Goal: Transaction & Acquisition: Purchase product/service

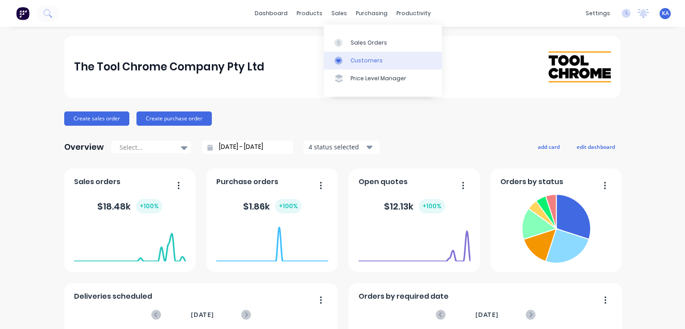
click at [359, 58] on div "Customers" at bounding box center [367, 61] width 32 height 8
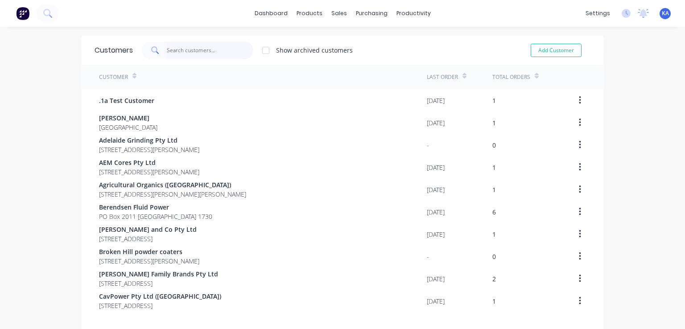
click at [182, 54] on input "text" at bounding box center [210, 50] width 87 height 18
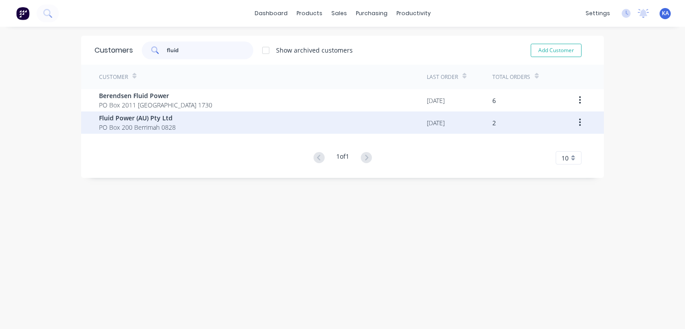
type input "fluid"
click at [164, 118] on span "Fluid Power (AU) Pty Ltd" at bounding box center [137, 117] width 77 height 9
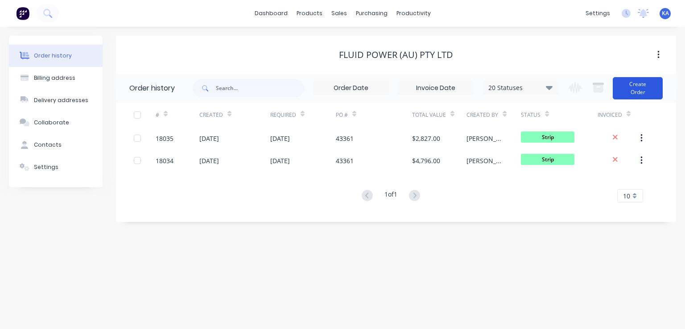
click at [640, 86] on button "Create Order" at bounding box center [638, 88] width 50 height 22
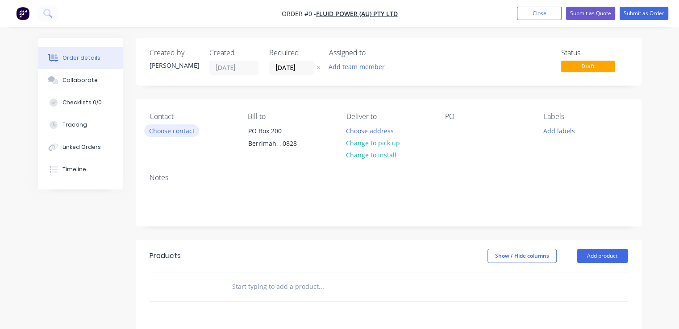
click at [175, 131] on button "Choose contact" at bounding box center [171, 130] width 55 height 12
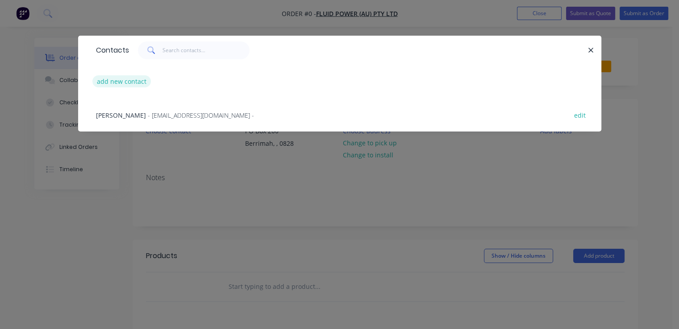
click at [136, 81] on button "add new contact" at bounding box center [121, 81] width 59 height 12
select select "AU"
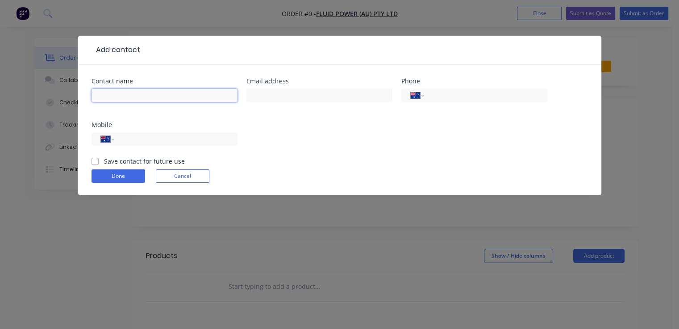
click at [133, 95] on input "text" at bounding box center [164, 95] width 146 height 13
type input "[PERSON_NAME]"
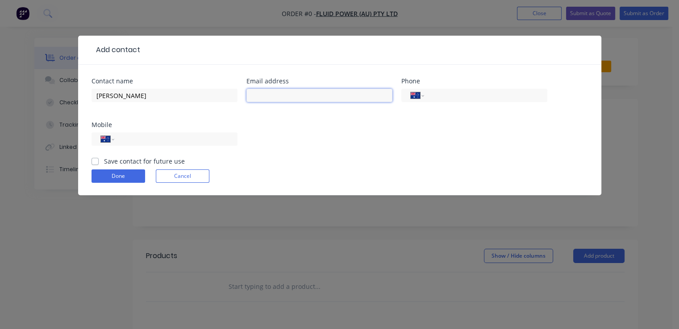
click at [283, 96] on input "text" at bounding box center [319, 95] width 146 height 13
click at [261, 96] on input "text" at bounding box center [319, 95] width 146 height 13
paste input "[PERSON_NAME][EMAIL_ADDRESS][PERSON_NAME][DOMAIN_NAME]>"
type input "[PERSON_NAME][EMAIL_ADDRESS][PERSON_NAME][DOMAIN_NAME]"
click at [442, 98] on input "tel" at bounding box center [483, 96] width 107 height 10
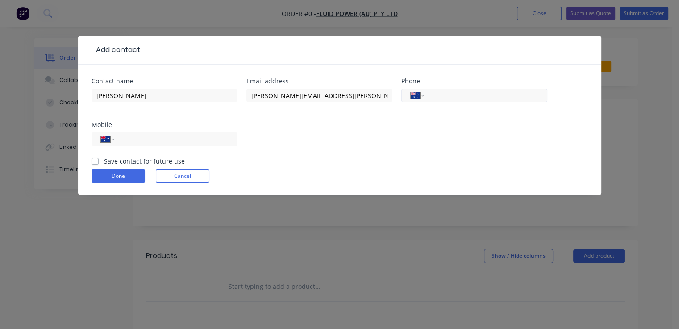
paste input "[PHONE_NUMBER]"
type input "[PHONE_NUMBER]"
click at [104, 162] on label "Save contact for future use" at bounding box center [144, 161] width 81 height 9
click at [97, 162] on input "Save contact for future use" at bounding box center [94, 161] width 7 height 8
checkbox input "true"
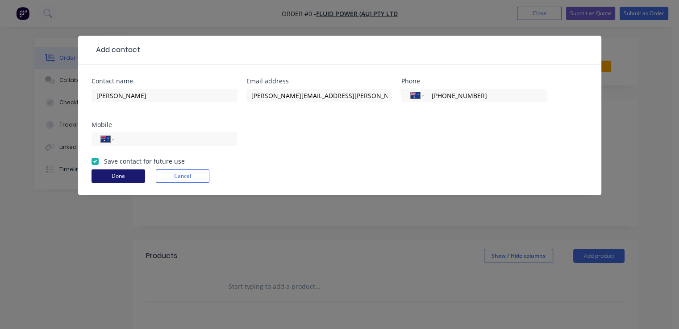
click at [116, 175] on button "Done" at bounding box center [118, 176] width 54 height 13
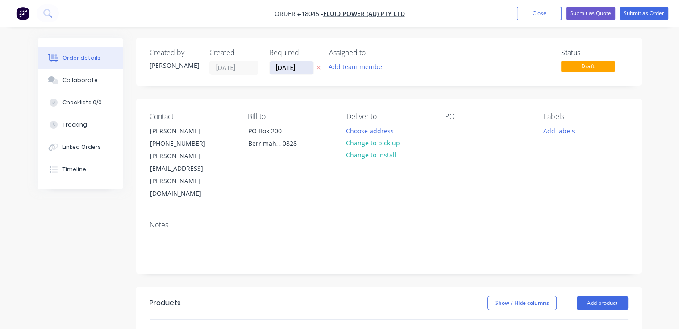
click at [303, 66] on input "[DATE]" at bounding box center [291, 67] width 44 height 13
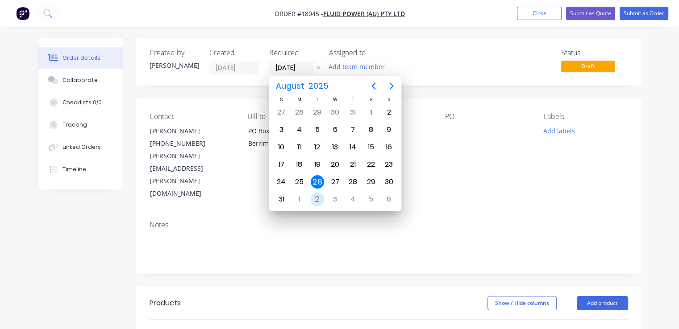
click at [318, 193] on div "2" at bounding box center [317, 199] width 13 height 13
type input "[DATE]"
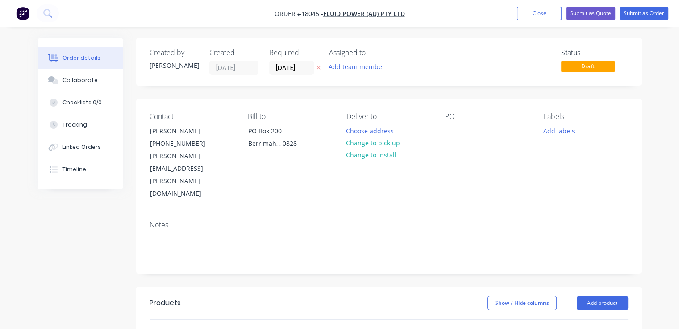
click at [462, 127] on div "PO" at bounding box center [487, 156] width 84 height 88
click at [449, 128] on div at bounding box center [452, 130] width 14 height 13
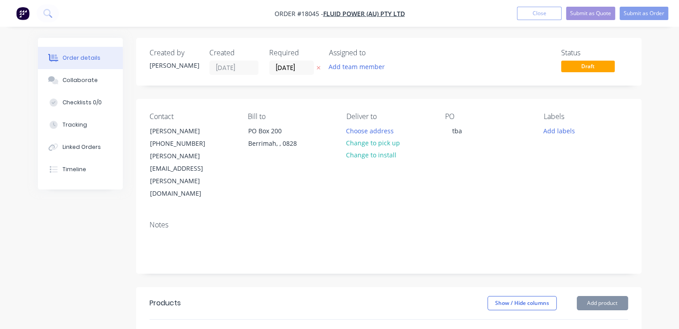
click at [469, 172] on div "Contact [PERSON_NAME] [PHONE_NUMBER] [PERSON_NAME][EMAIL_ADDRESS][PERSON_NAME][…" at bounding box center [388, 156] width 505 height 115
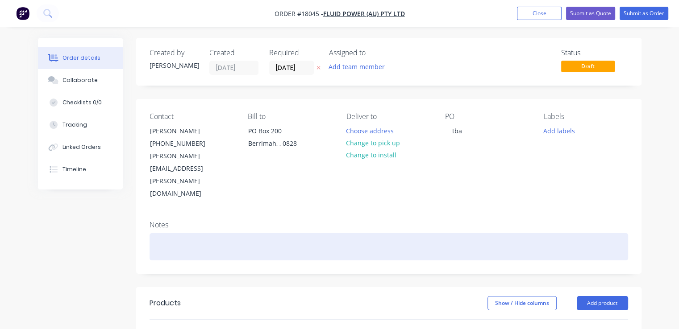
click at [165, 233] on div at bounding box center [388, 246] width 478 height 27
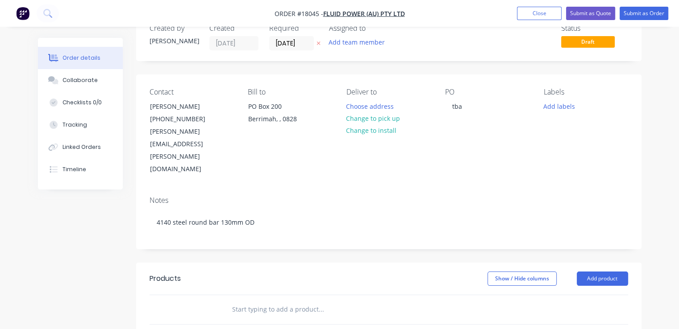
scroll to position [45, 0]
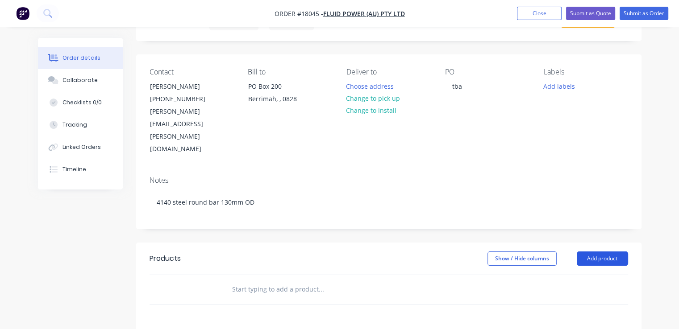
click at [603, 252] on button "Add product" at bounding box center [601, 259] width 51 height 14
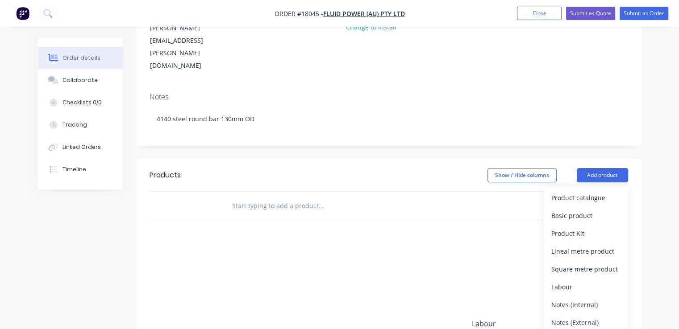
scroll to position [134, 0]
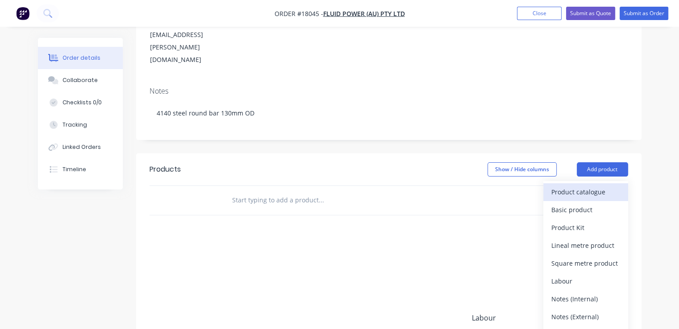
click at [585, 186] on div "Product catalogue" at bounding box center [585, 192] width 69 height 13
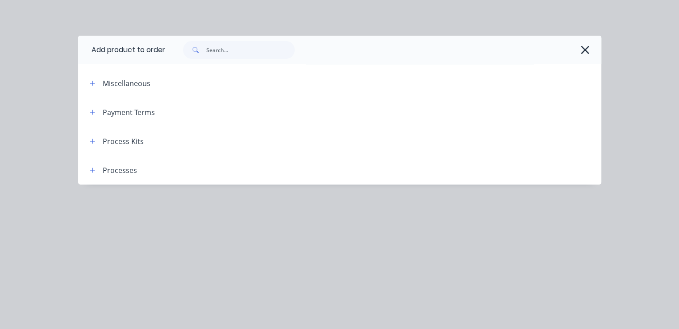
click at [136, 140] on div "Process Kits" at bounding box center [123, 141] width 41 height 11
click at [95, 141] on button "button" at bounding box center [92, 141] width 11 height 11
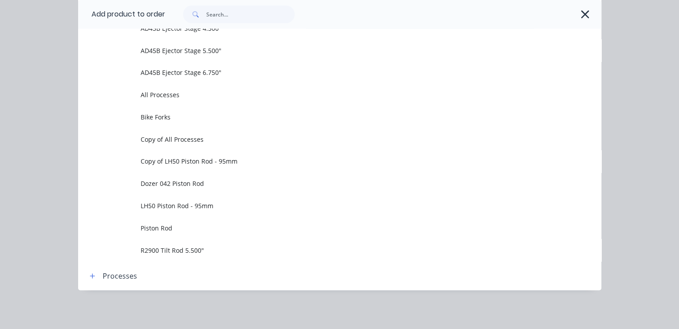
scroll to position [606, 0]
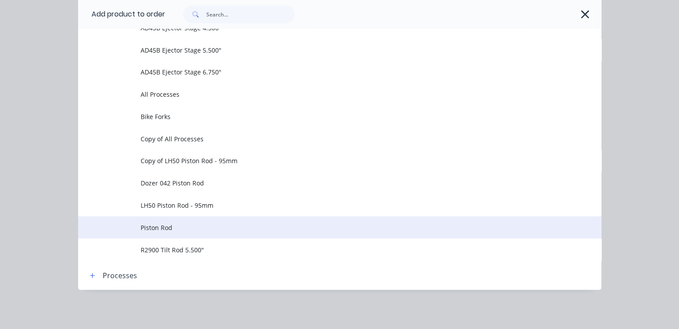
click at [165, 227] on span "Piston Rod" at bounding box center [325, 227] width 368 height 9
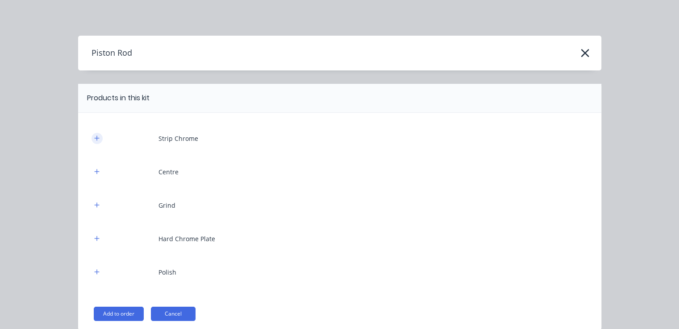
click at [94, 138] on icon "button" at bounding box center [96, 138] width 5 height 6
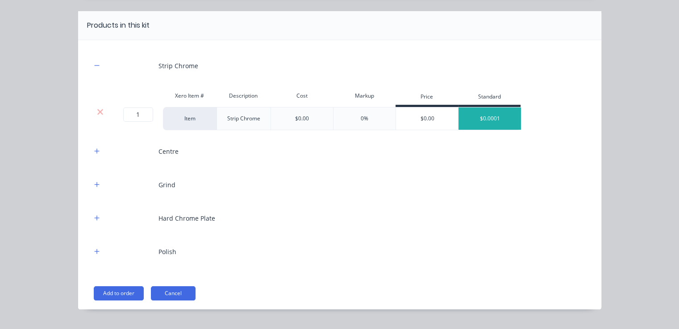
scroll to position [89, 0]
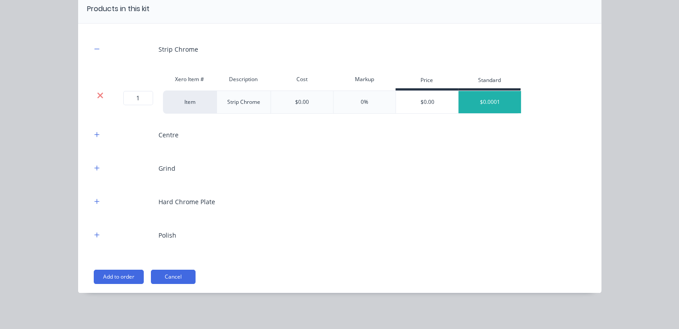
click at [97, 93] on icon at bounding box center [100, 95] width 7 height 9
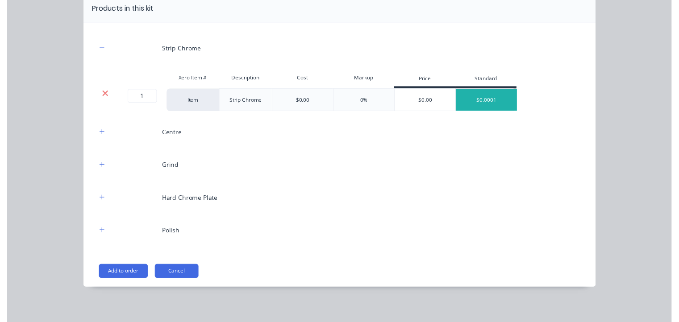
scroll to position [6, 0]
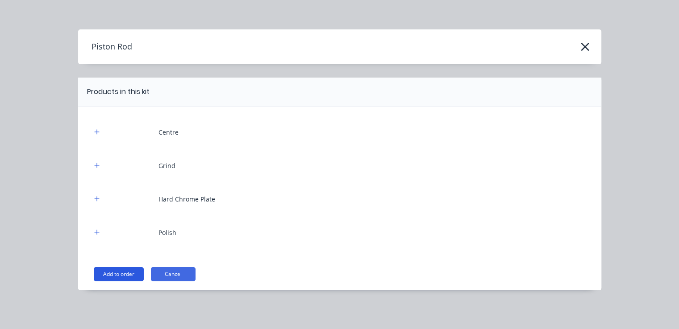
click at [121, 270] on button "Add to order" at bounding box center [119, 274] width 50 height 14
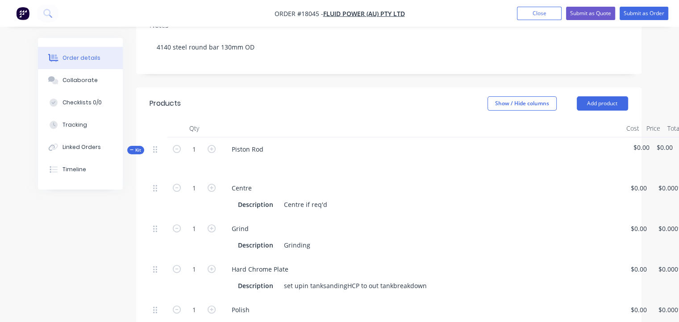
scroll to position [223, 0]
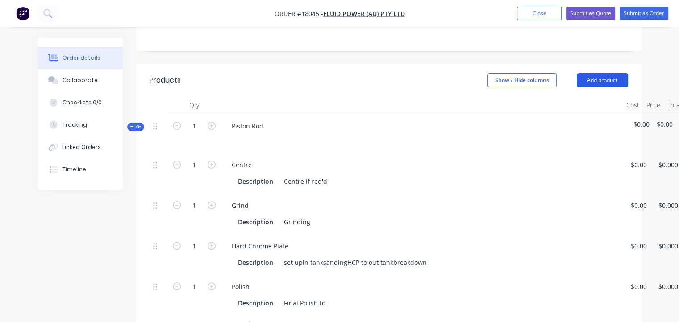
click at [618, 73] on button "Add product" at bounding box center [601, 80] width 51 height 14
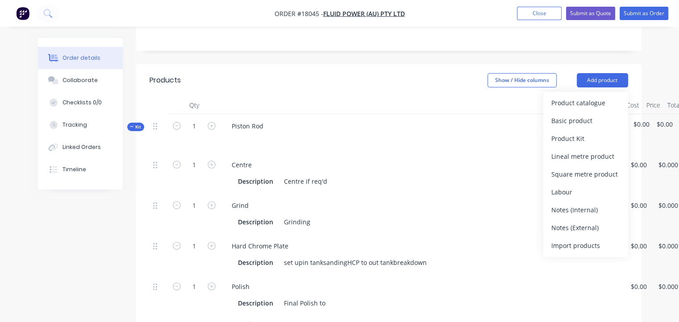
click at [515, 153] on div "Centre Description Centre if req'd" at bounding box center [422, 173] width 402 height 41
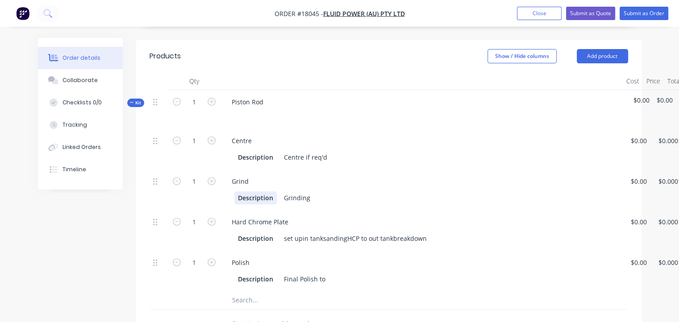
scroll to position [268, 0]
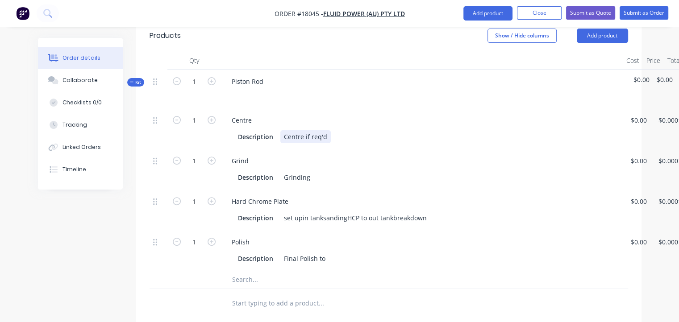
click at [324, 130] on div "Centre if req'd" at bounding box center [305, 136] width 50 height 13
drag, startPoint x: 324, startPoint y: 98, endPoint x: 304, endPoint y: 97, distance: 20.5
click at [304, 130] on div "Centre if req'd" at bounding box center [305, 136] width 50 height 13
click at [311, 171] on div "Grinding" at bounding box center [296, 177] width 33 height 13
click at [283, 171] on div "Grinding" at bounding box center [296, 177] width 33 height 13
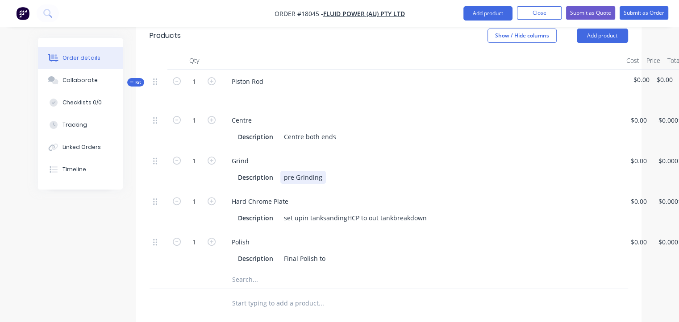
click at [322, 171] on div "pre Grinding" at bounding box center [303, 177] width 46 height 13
click at [296, 195] on div "Hard Chrome Plate" at bounding box center [421, 201] width 394 height 13
click at [286, 195] on div "Hard Chrome Plate" at bounding box center [259, 201] width 71 height 13
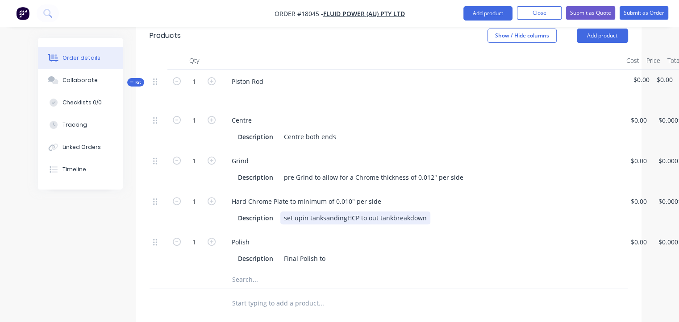
click at [300, 211] on div "set upin tanksandingHCP to out tankbreakdown" at bounding box center [355, 217] width 150 height 13
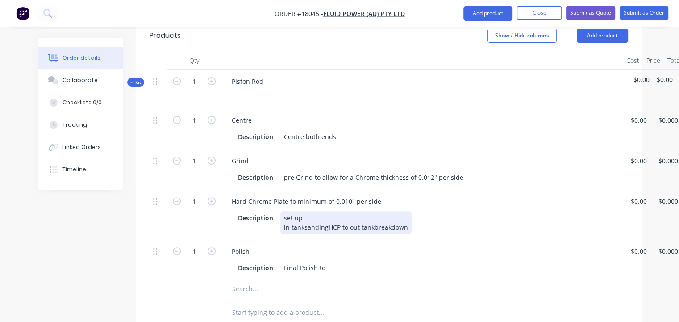
click at [303, 211] on div "set up in tanksandingHCP to out tankbreakdown" at bounding box center [345, 222] width 131 height 22
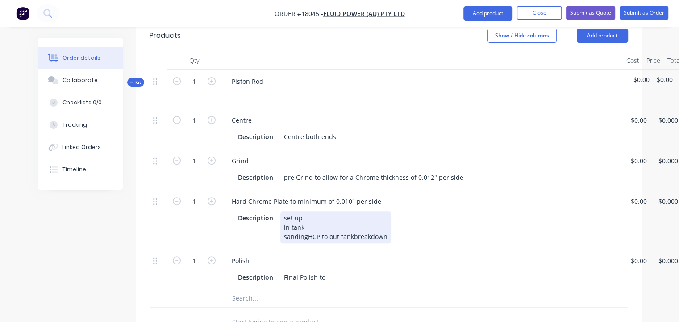
click at [305, 211] on div "set up in tank sandingHCP to out tankbreakdown" at bounding box center [335, 227] width 111 height 32
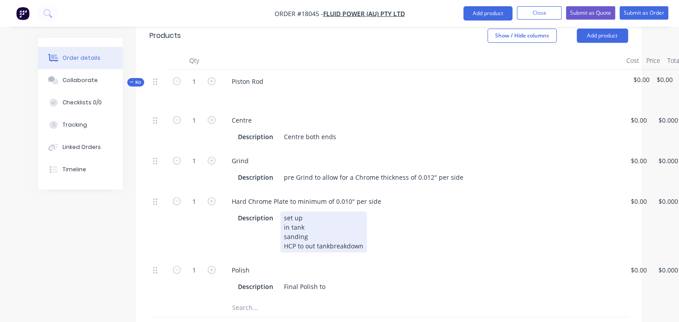
click at [295, 211] on div "set up in tank sanding HCP to out tankbreakdown" at bounding box center [323, 231] width 87 height 41
click at [304, 211] on div "set up in tank sanding HCP to out tankbreakdown" at bounding box center [323, 231] width 87 height 41
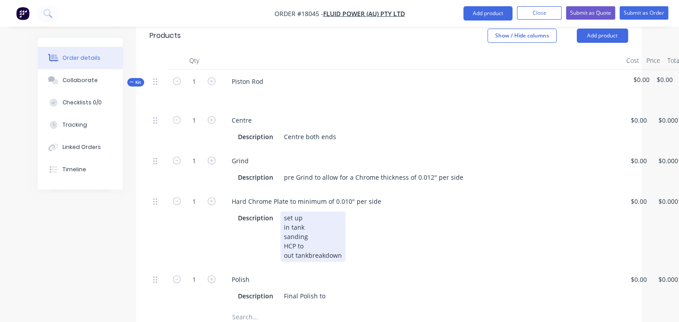
click at [307, 216] on div "set up in tank sanding HCP to out tankbreakdown" at bounding box center [312, 236] width 65 height 50
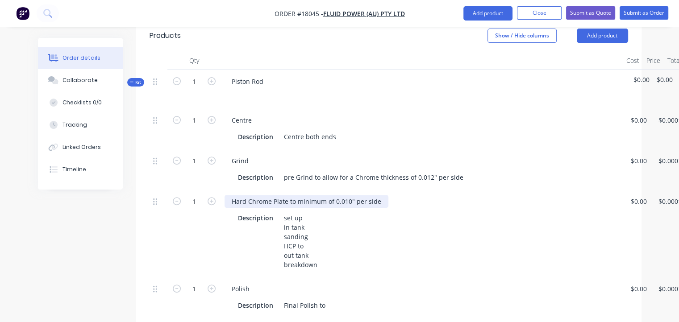
click at [381, 195] on div "Hard Chrome Plate to minimum of 0.010" per side" at bounding box center [306, 201] width 164 height 13
drag, startPoint x: 381, startPoint y: 163, endPoint x: 298, endPoint y: 167, distance: 84.0
click at [298, 195] on div "Hard Chrome Plate to minimum of 0.010" per side" at bounding box center [306, 201] width 164 height 13
copy div "minimum of 0.010" per side"
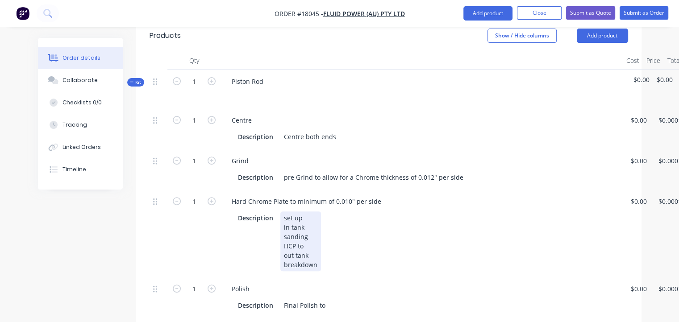
click at [304, 211] on div "set up in tank sanding HCP to out tank breakdown" at bounding box center [300, 241] width 41 height 60
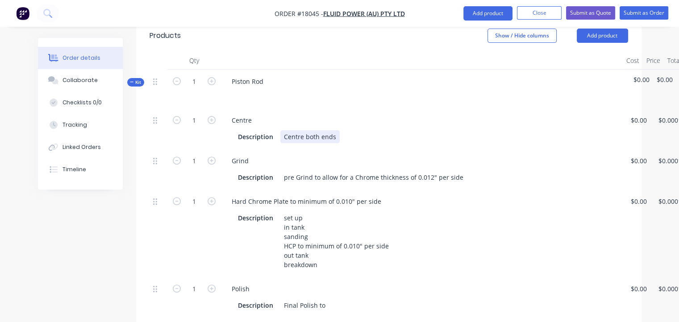
click at [387, 130] on div "Description Centre both ends" at bounding box center [419, 136] width 371 height 13
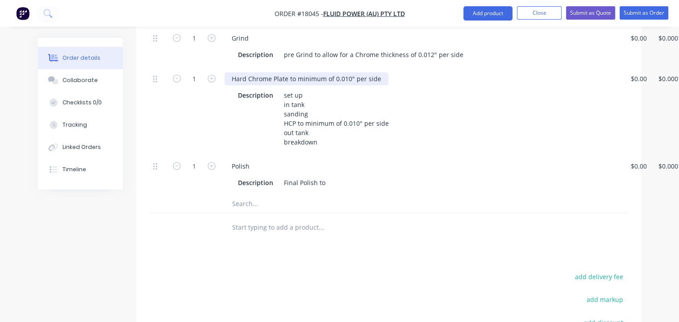
scroll to position [402, 0]
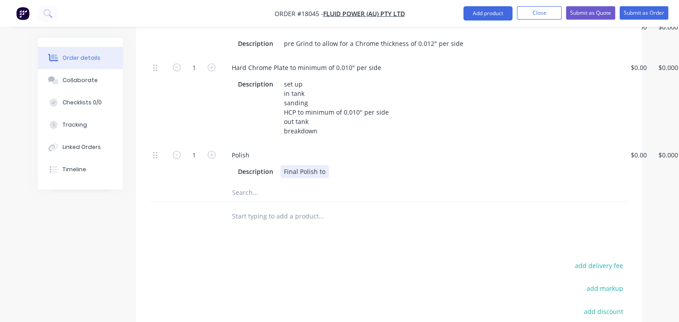
click at [284, 165] on div "Final Polish to" at bounding box center [304, 171] width 49 height 13
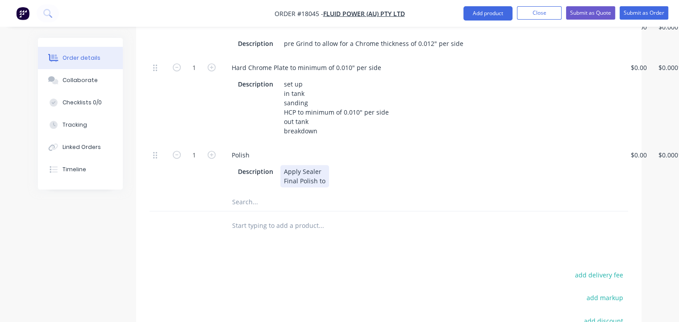
click at [323, 165] on div "Apply Sealer Final Polish to" at bounding box center [304, 176] width 49 height 22
click at [332, 165] on div "Apply Sealer & wait 30 mins before Polishing Final Polish to" at bounding box center [350, 176] width 141 height 22
click at [250, 193] on input "text" at bounding box center [321, 202] width 178 height 18
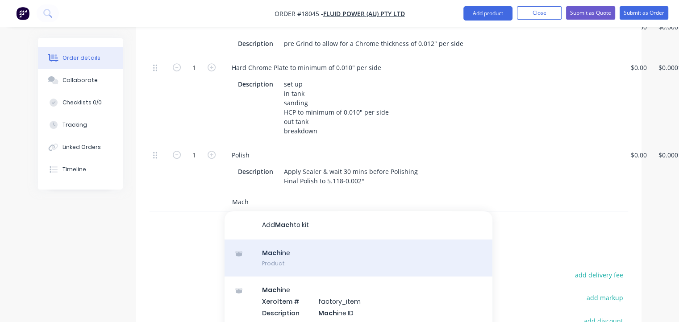
type input "Mach"
click at [271, 240] on div "Mach ine Product" at bounding box center [358, 258] width 268 height 37
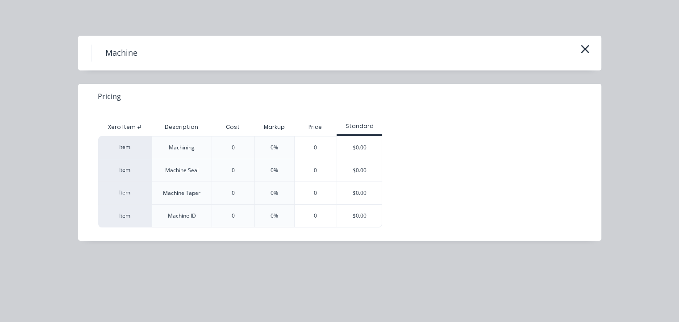
scroll to position [491, 0]
click at [127, 54] on h4 "Machine" at bounding box center [120, 53] width 59 height 17
click at [187, 147] on div "Machining" at bounding box center [182, 148] width 26 height 8
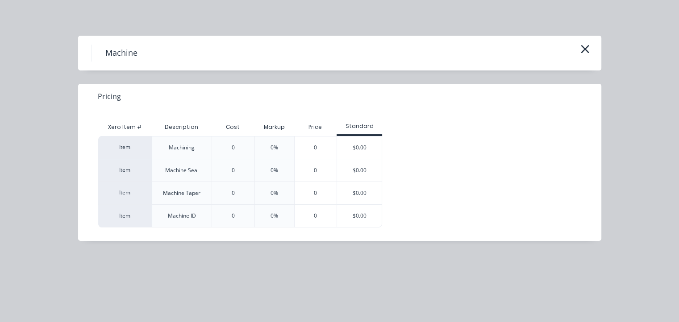
click at [456, 160] on div "Item Machining 0 0% 0 $0.00 Item Machine Seal 0 0% 0 $0.00 Item Machine Taper 0…" at bounding box center [332, 181] width 469 height 91
click at [585, 45] on icon "button" at bounding box center [584, 49] width 9 height 12
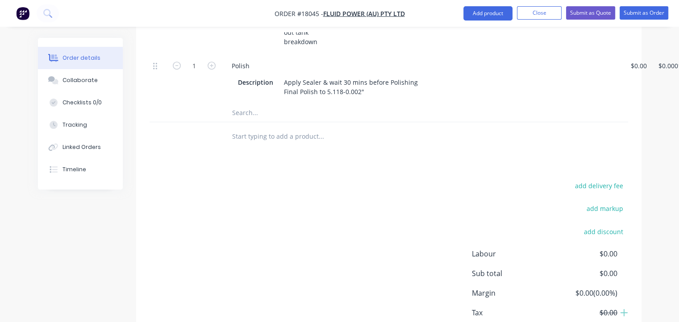
click at [254, 104] on input "text" at bounding box center [321, 113] width 178 height 18
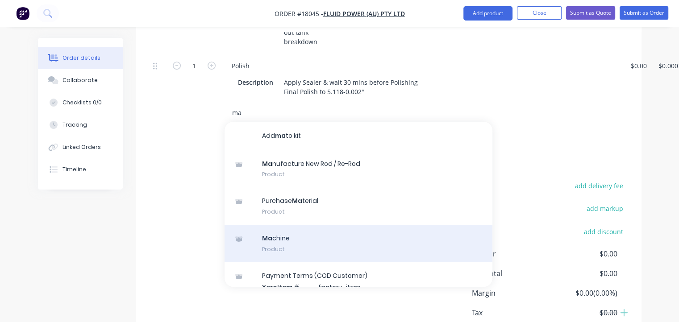
type input "ma"
click at [278, 225] on div "Ma chine Product" at bounding box center [358, 243] width 268 height 37
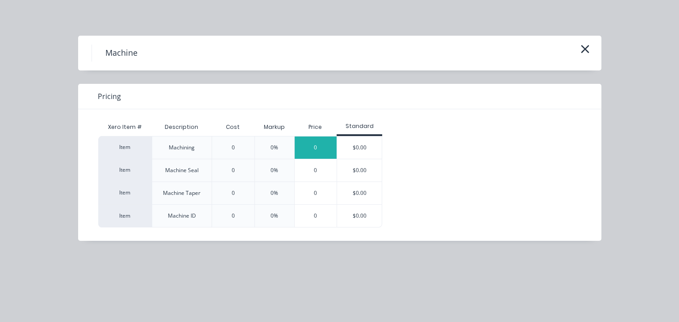
click at [323, 145] on div "0" at bounding box center [315, 148] width 42 height 22
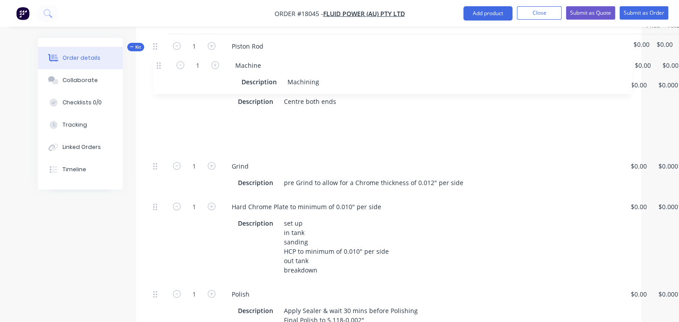
scroll to position [300, 0]
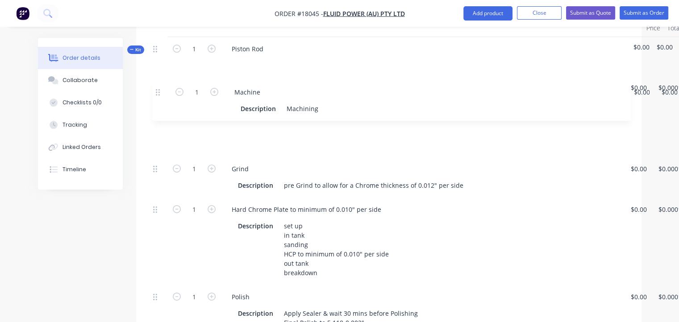
drag, startPoint x: 153, startPoint y: 257, endPoint x: 159, endPoint y: 93, distance: 164.3
click at [159, 93] on div "1 Centre Description Centre both ends $0.00 $0.00 $0.0001 $0.0001 $0.00 $0.00 1…" at bounding box center [388, 205] width 478 height 259
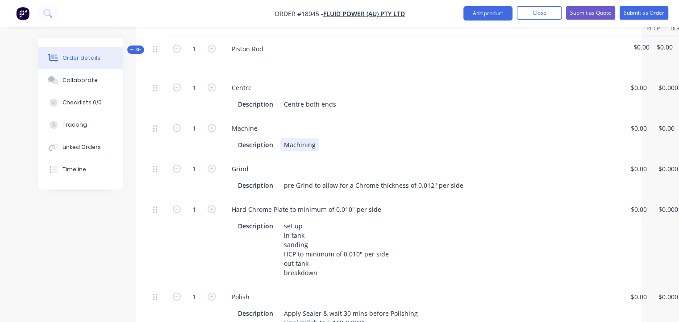
click at [315, 138] on div "Machining" at bounding box center [299, 144] width 39 height 13
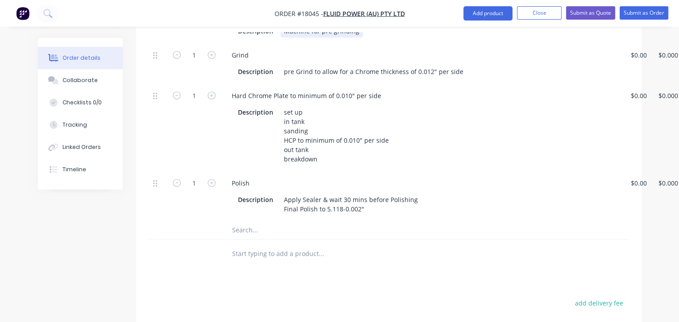
scroll to position [434, 0]
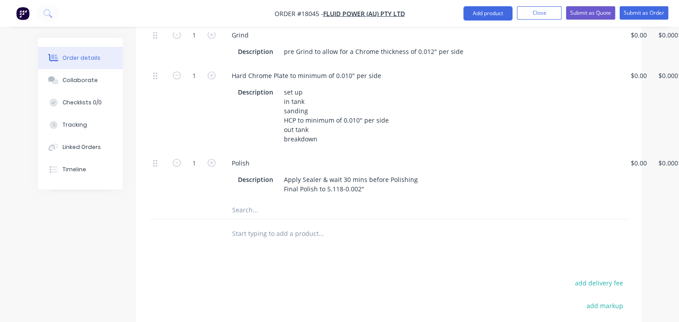
click at [250, 201] on input "text" at bounding box center [321, 210] width 178 height 18
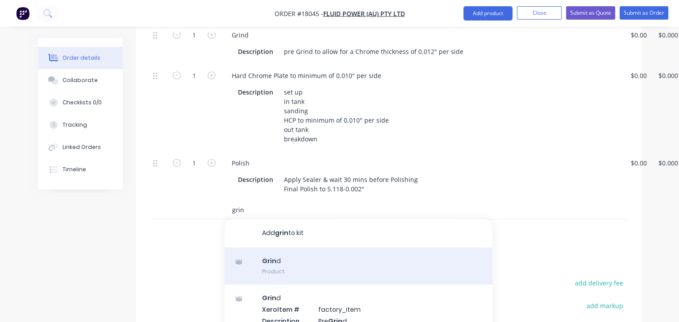
type input "grin"
click at [269, 248] on div "Grin d Product" at bounding box center [358, 266] width 268 height 37
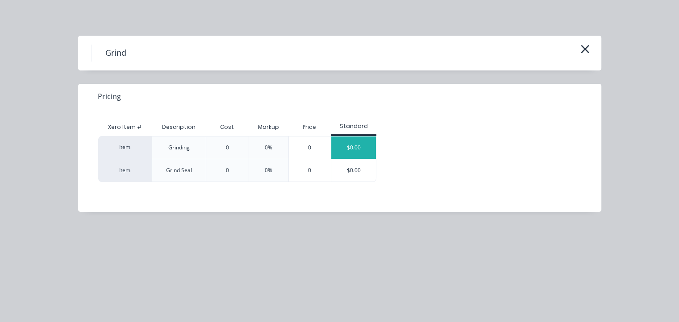
click at [348, 144] on div "$0.00" at bounding box center [353, 148] width 45 height 22
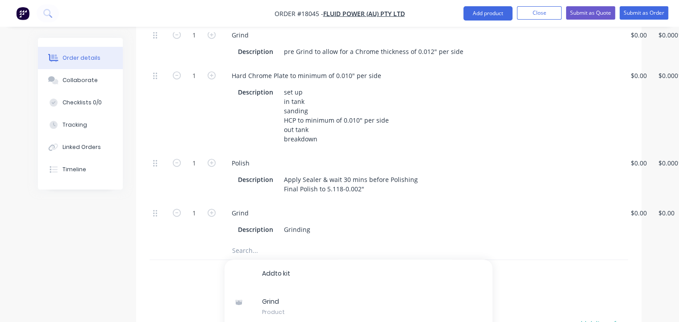
scroll to position [390, 0]
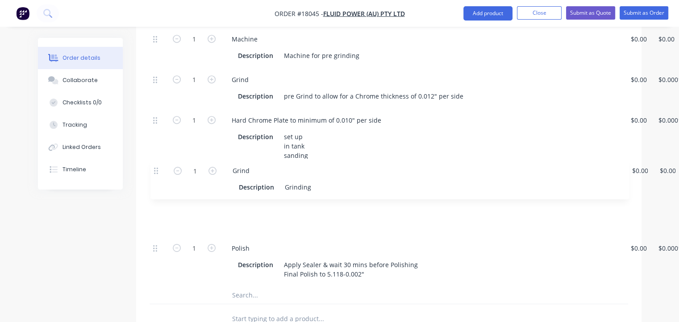
drag, startPoint x: 153, startPoint y: 219, endPoint x: 155, endPoint y: 165, distance: 53.6
click at [155, 165] on div "1 Centre Description Centre both ends $0.00 $0.00 $0.0001 $0.0001 $0.00 $0.00 1…" at bounding box center [388, 137] width 478 height 300
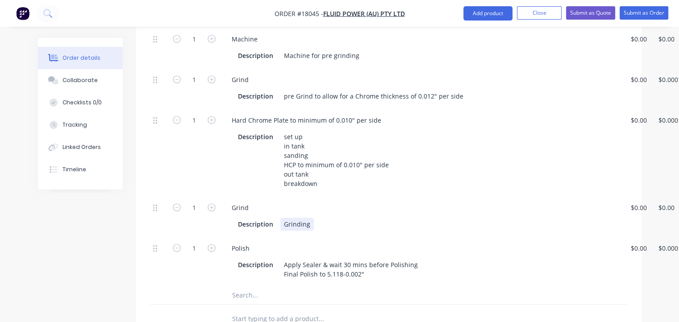
click at [314, 218] on div "Description Grinding" at bounding box center [419, 224] width 371 height 13
click at [282, 218] on div "Grind" at bounding box center [292, 224] width 24 height 13
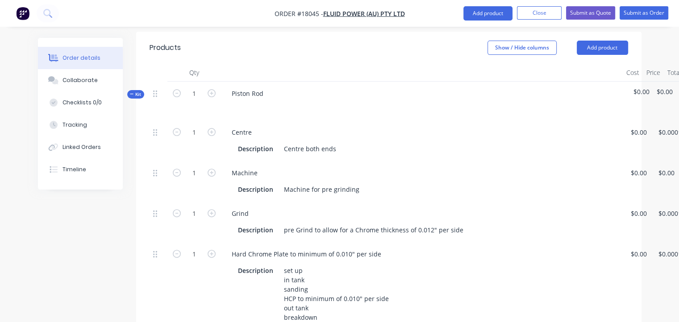
scroll to position [211, 0]
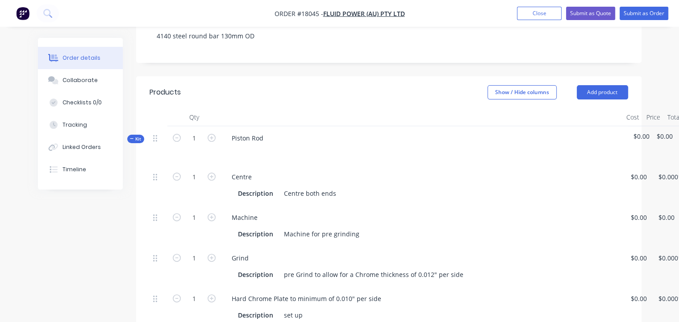
click at [275, 126] on div "Piston Rod" at bounding box center [422, 145] width 402 height 39
click at [263, 132] on div "Piston Rod" at bounding box center [247, 138] width 46 height 13
click at [382, 187] on div "Description Centre both ends" at bounding box center [419, 193] width 371 height 13
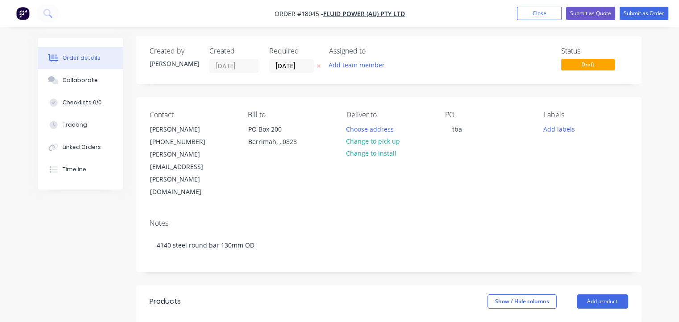
scroll to position [0, 0]
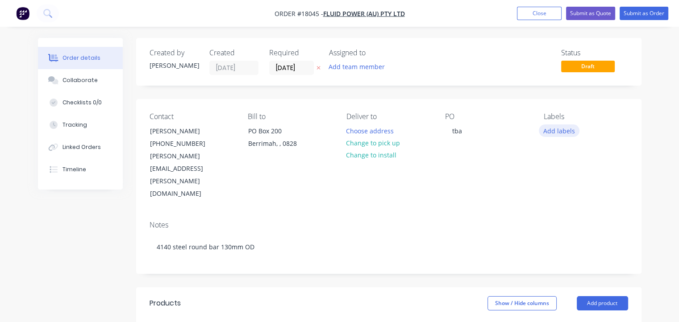
click at [551, 127] on button "Add labels" at bounding box center [559, 130] width 41 height 12
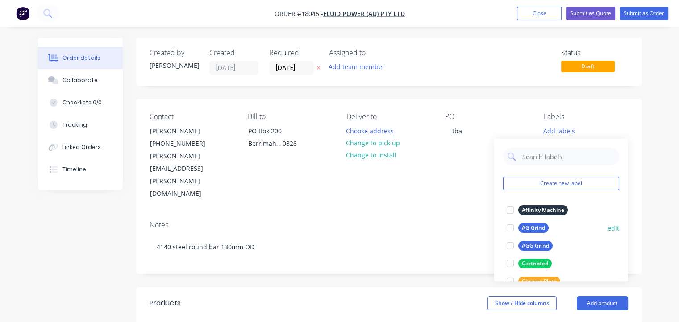
click at [540, 227] on div "AG Grind" at bounding box center [533, 228] width 30 height 10
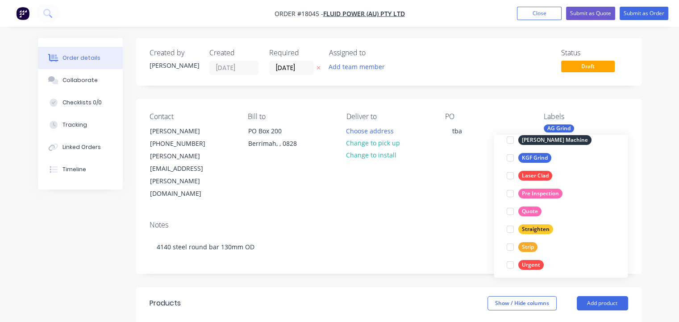
scroll to position [196, 0]
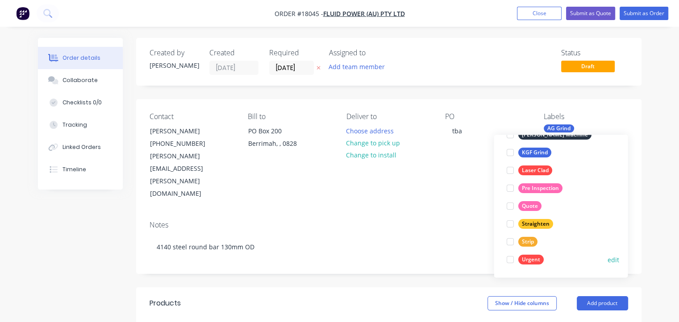
click at [508, 259] on div at bounding box center [510, 260] width 18 height 18
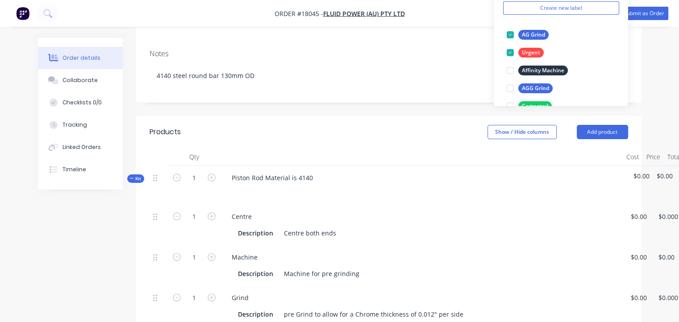
scroll to position [223, 0]
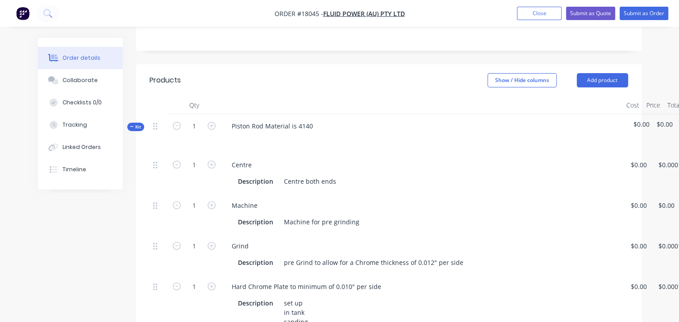
click at [588, 153] on div "Centre Description Centre both ends" at bounding box center [422, 173] width 402 height 41
click at [652, 12] on button "Submit as Order" at bounding box center [643, 13] width 49 height 13
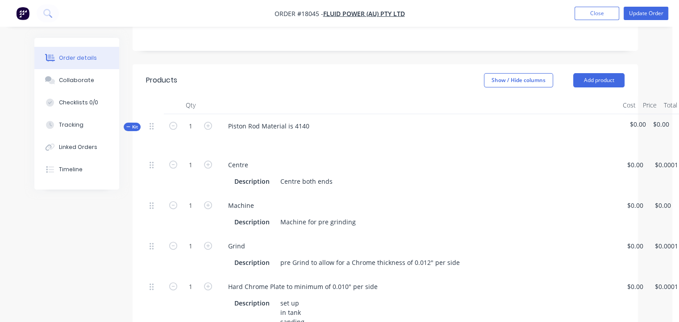
scroll to position [0, 0]
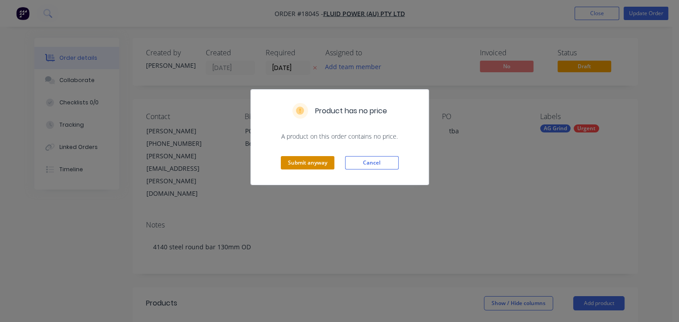
click at [309, 162] on button "Submit anyway" at bounding box center [308, 162] width 54 height 13
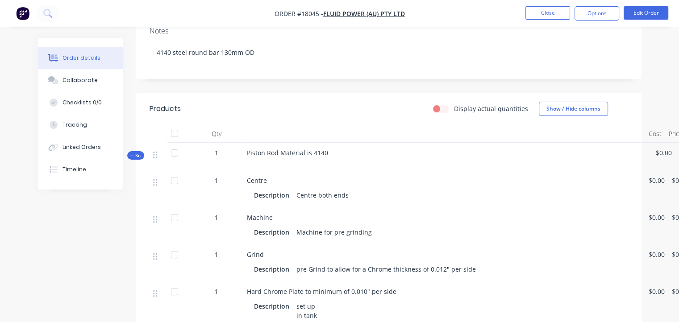
scroll to position [172, 0]
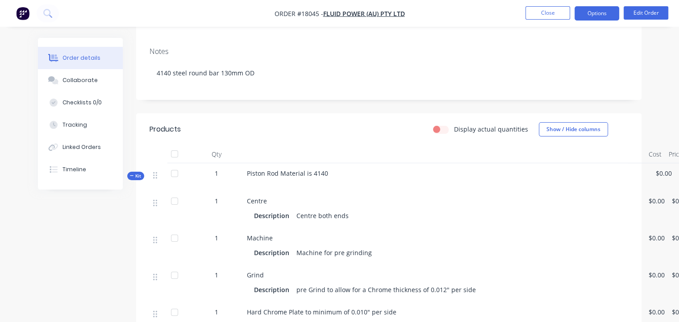
click at [594, 10] on button "Options" at bounding box center [596, 13] width 45 height 14
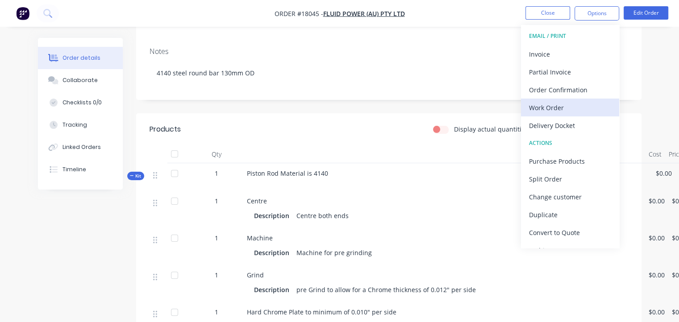
click at [539, 109] on div "Work Order" at bounding box center [570, 107] width 82 height 13
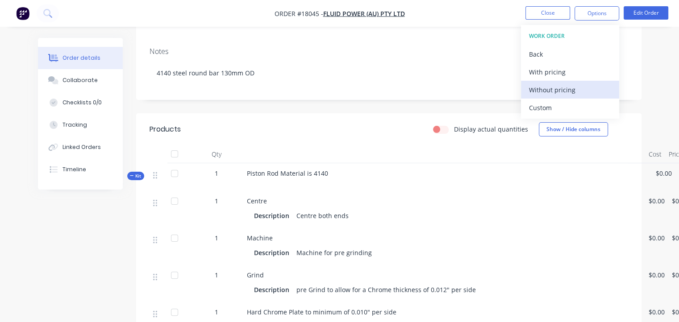
click at [545, 91] on div "Without pricing" at bounding box center [570, 89] width 82 height 13
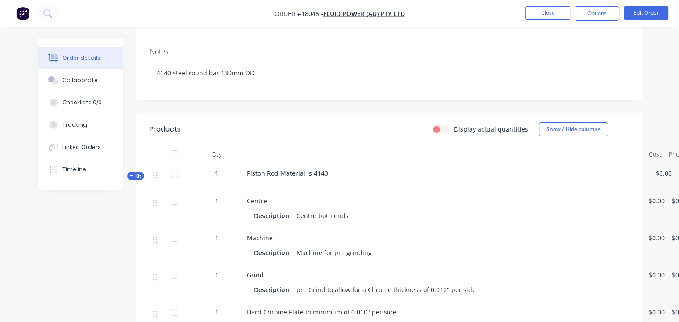
click at [450, 191] on div "Centre Description Centre both ends" at bounding box center [444, 209] width 402 height 37
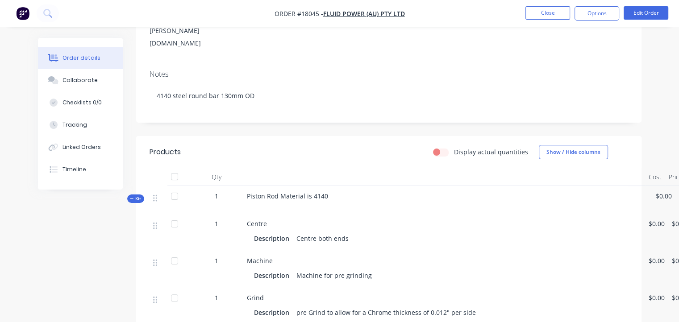
scroll to position [0, 0]
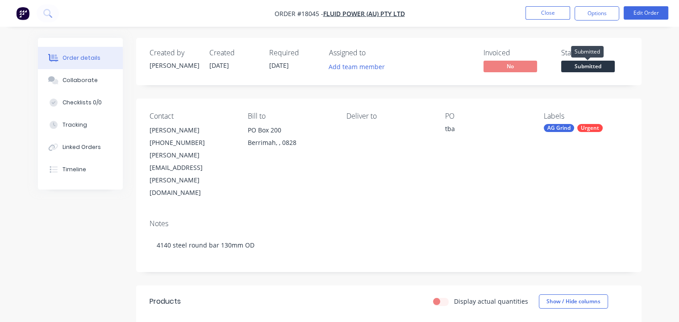
click at [602, 66] on span "Submitted" at bounding box center [588, 66] width 54 height 11
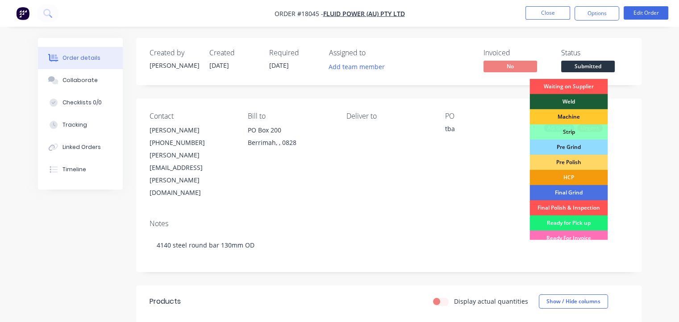
click at [575, 115] on div "Machine" at bounding box center [568, 116] width 78 height 15
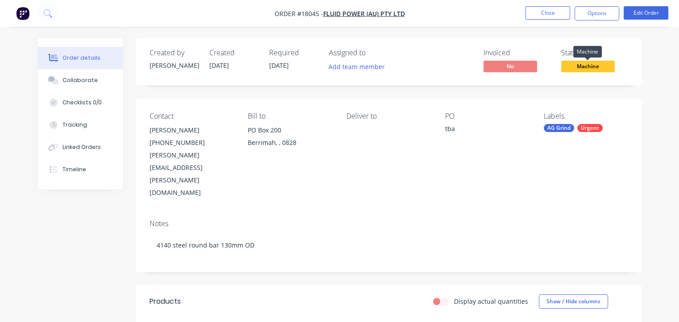
click at [582, 64] on span "Machine" at bounding box center [588, 66] width 54 height 11
click at [635, 49] on div "Created by [PERSON_NAME] Created [DATE] Required [DATE] Assigned to Add team me…" at bounding box center [388, 61] width 505 height 47
click at [598, 12] on button "Options" at bounding box center [596, 13] width 45 height 14
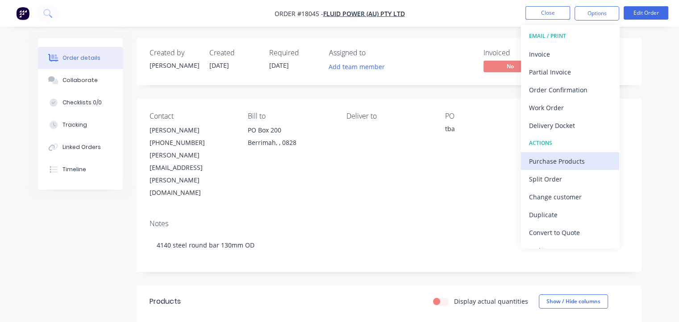
click at [564, 156] on div "Purchase Products" at bounding box center [570, 161] width 82 height 13
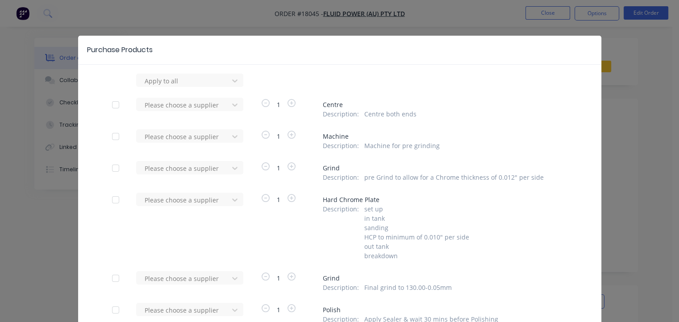
click at [111, 106] on div at bounding box center [116, 105] width 18 height 18
click at [108, 138] on div at bounding box center [116, 137] width 18 height 18
click at [111, 169] on div at bounding box center [116, 168] width 18 height 18
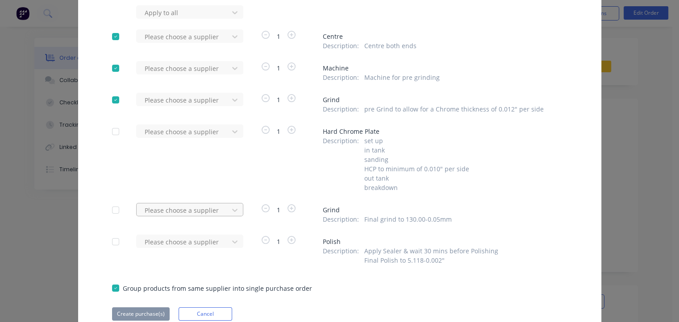
scroll to position [89, 0]
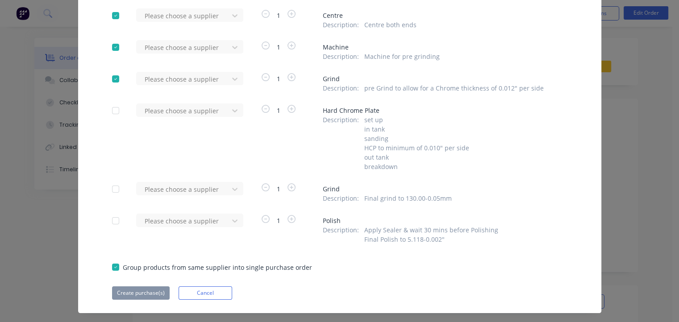
click at [116, 191] on div at bounding box center [116, 189] width 18 height 18
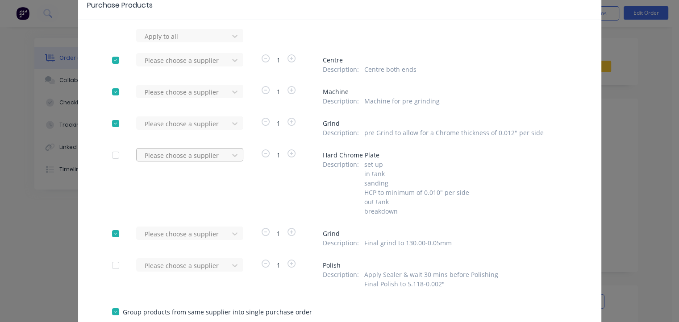
scroll to position [0, 0]
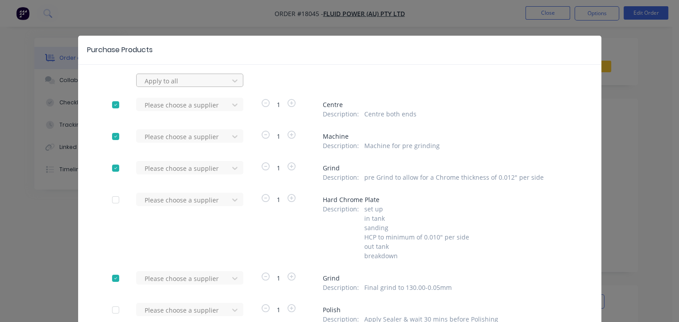
click at [175, 81] on div at bounding box center [184, 80] width 80 height 11
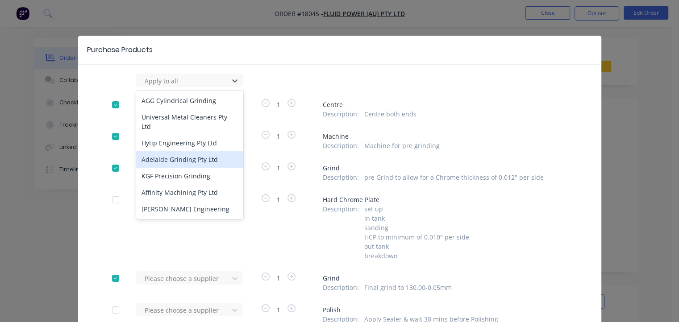
click at [191, 151] on div "Adelaide Grinding Pty Ltd" at bounding box center [189, 159] width 107 height 17
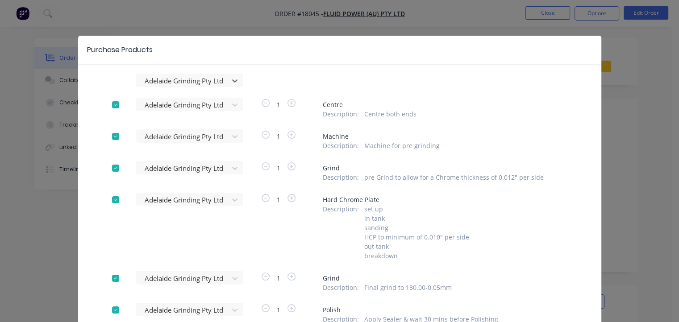
click at [112, 199] on div at bounding box center [116, 200] width 18 height 18
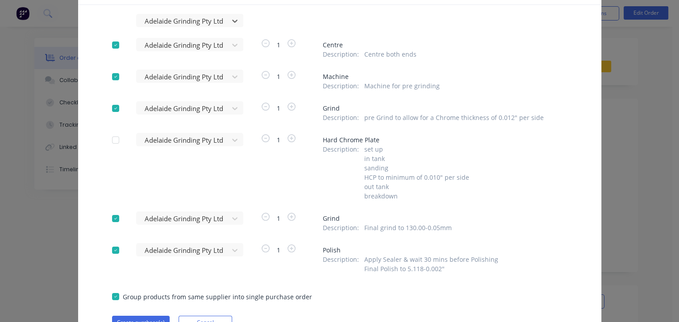
scroll to position [89, 0]
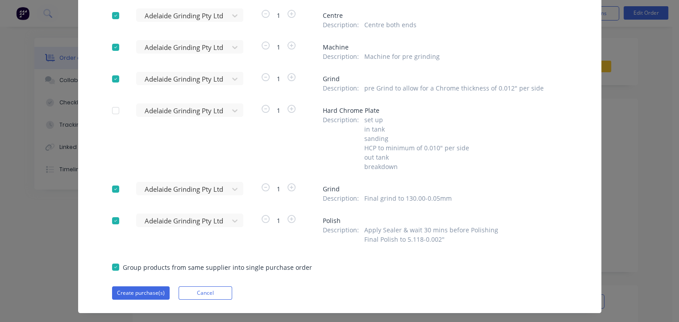
click at [112, 221] on div at bounding box center [116, 221] width 18 height 18
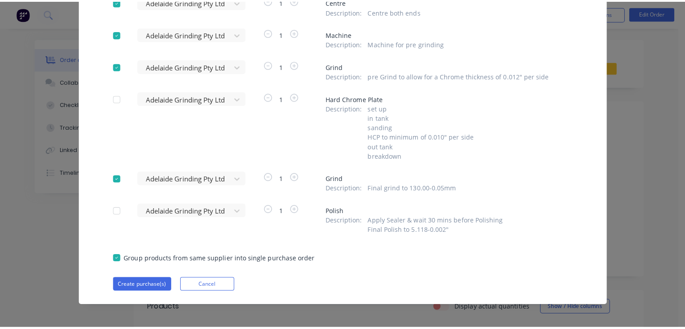
scroll to position [106, 0]
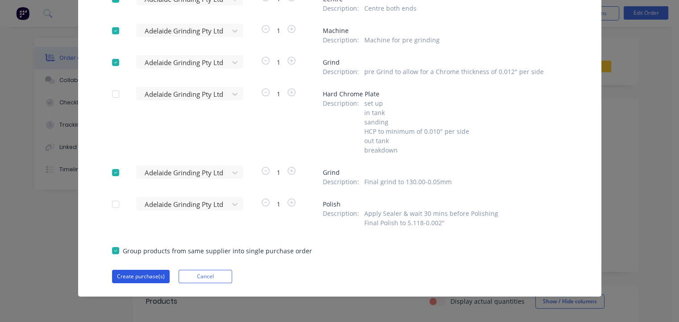
click at [136, 274] on button "Create purchase(s)" at bounding box center [141, 276] width 58 height 13
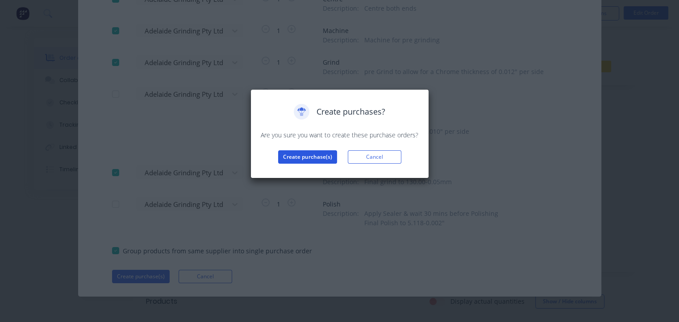
click at [316, 153] on button "Create purchase(s)" at bounding box center [307, 156] width 59 height 13
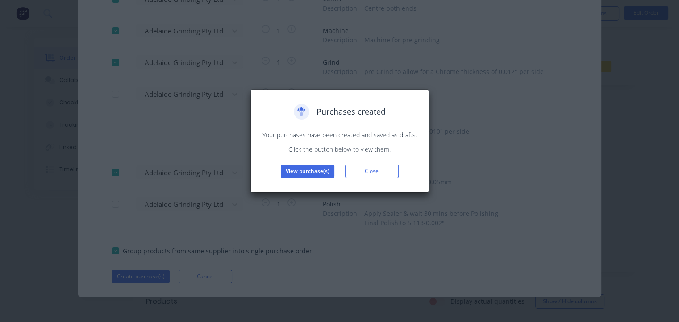
click at [321, 164] on div "Purchases created Your purchases have been created and saved as drafts. Click t…" at bounding box center [340, 141] width 160 height 74
click at [321, 169] on button "View purchase(s)" at bounding box center [308, 171] width 54 height 13
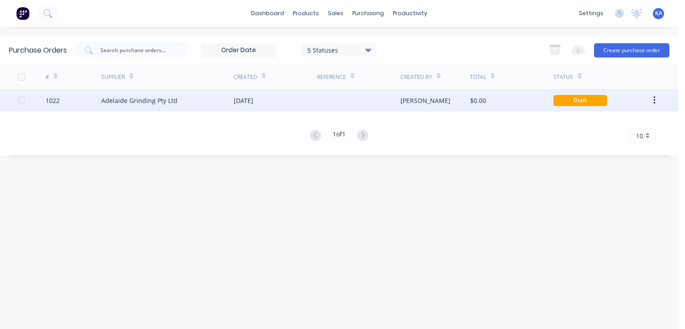
click at [253, 98] on div "[DATE]" at bounding box center [244, 100] width 20 height 9
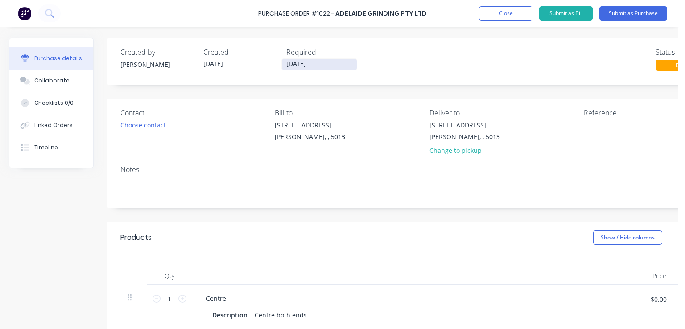
click at [318, 62] on input "[DATE]" at bounding box center [319, 64] width 75 height 11
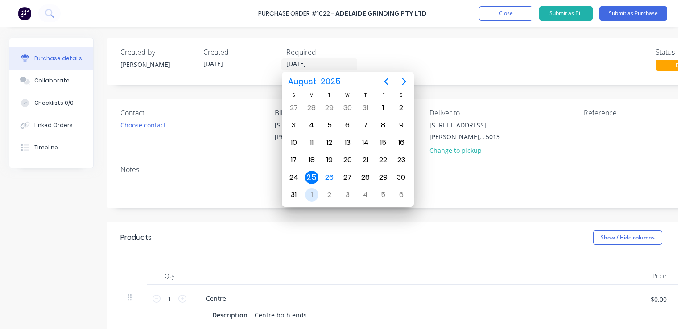
click at [310, 191] on div "1" at bounding box center [311, 194] width 13 height 13
type input "[DATE]"
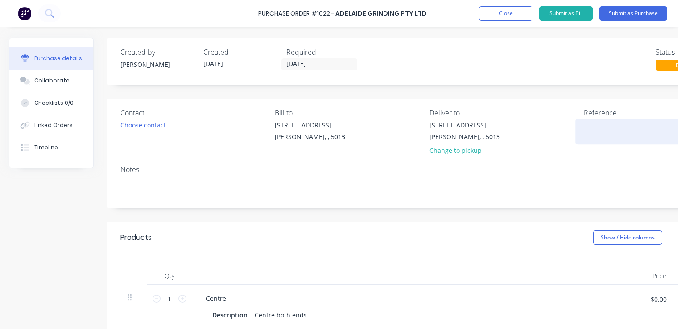
click at [612, 124] on textarea at bounding box center [640, 130] width 112 height 20
type textarea "18045"
type textarea "x"
type textarea "18045"
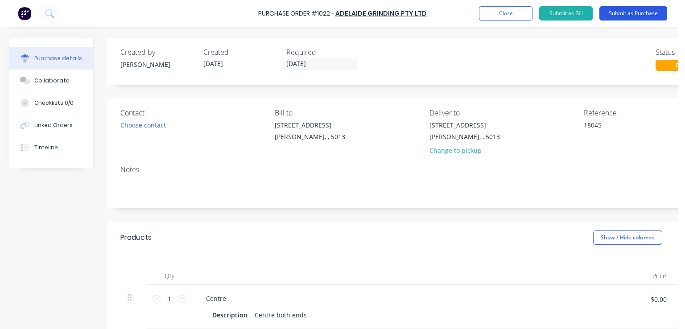
click at [646, 13] on button "Submit as Purchase" at bounding box center [634, 13] width 68 height 14
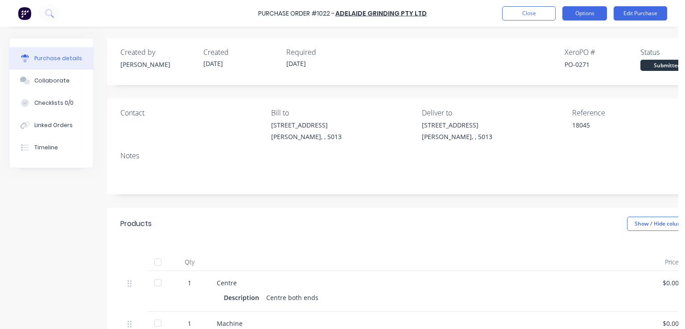
click at [600, 9] on button "Options" at bounding box center [585, 13] width 45 height 14
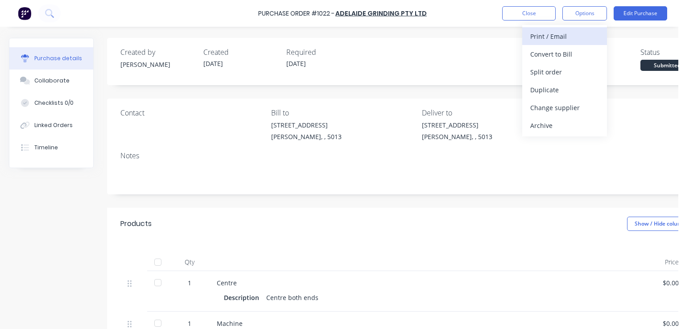
click at [569, 38] on div "Print / Email" at bounding box center [565, 36] width 69 height 13
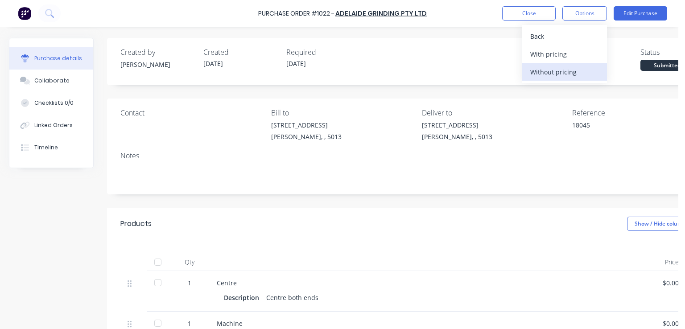
click at [546, 73] on div "Without pricing" at bounding box center [565, 72] width 69 height 13
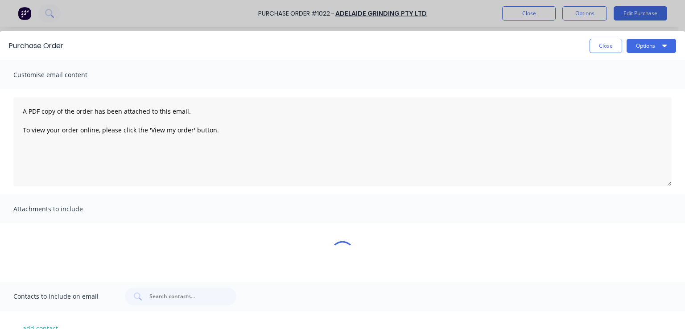
type textarea "x"
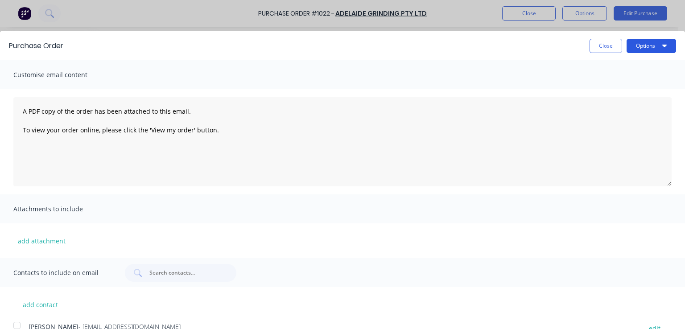
click at [644, 45] on button "Options" at bounding box center [652, 46] width 50 height 14
click at [607, 66] on div "Print" at bounding box center [634, 68] width 69 height 13
click at [601, 42] on button "Close" at bounding box center [606, 46] width 33 height 14
type textarea "x"
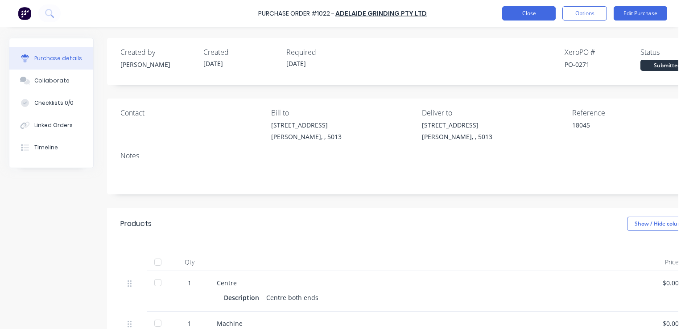
click at [534, 9] on button "Close" at bounding box center [529, 13] width 54 height 14
